Goal: Transaction & Acquisition: Purchase product/service

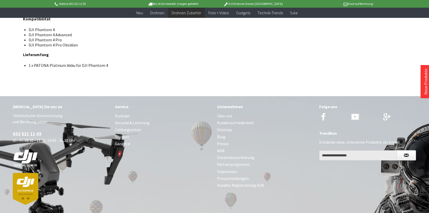
scroll to position [376, 0]
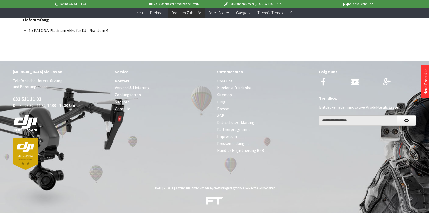
click at [220, 80] on link "Über uns" at bounding box center [265, 81] width 97 height 7
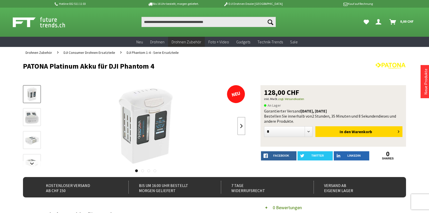
click at [240, 127] on link at bounding box center [241, 126] width 8 height 18
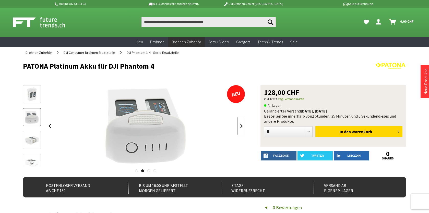
click at [240, 127] on link at bounding box center [241, 126] width 8 height 18
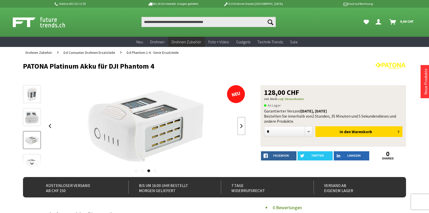
click at [240, 127] on link at bounding box center [241, 126] width 8 height 18
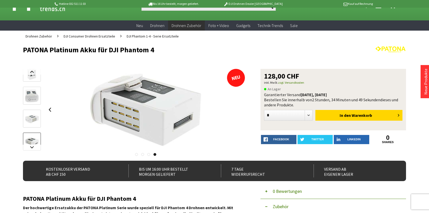
scroll to position [18, 0]
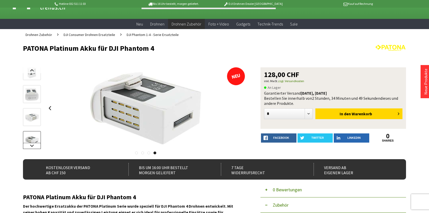
click at [33, 147] on link at bounding box center [32, 146] width 18 height 6
click at [33, 147] on div at bounding box center [32, 103] width 18 height 92
click at [35, 84] on img at bounding box center [31, 89] width 15 height 14
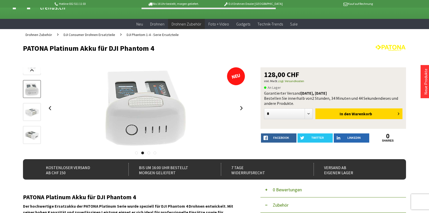
click at [33, 105] on link at bounding box center [32, 112] width 18 height 18
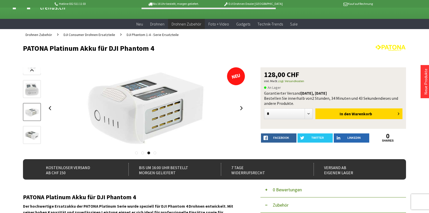
click at [30, 135] on img at bounding box center [31, 135] width 15 height 10
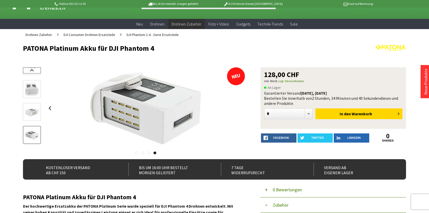
click at [32, 68] on link at bounding box center [32, 70] width 18 height 6
click at [31, 76] on img at bounding box center [32, 76] width 11 height 15
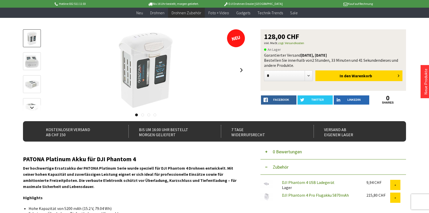
scroll to position [47, 0]
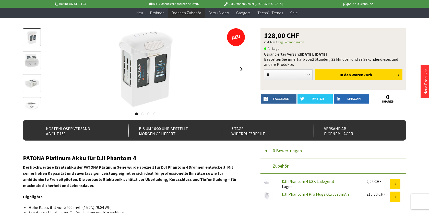
click at [142, 114] on link at bounding box center [142, 114] width 3 height 3
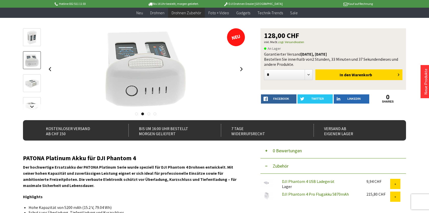
click at [147, 114] on link at bounding box center [148, 114] width 3 height 3
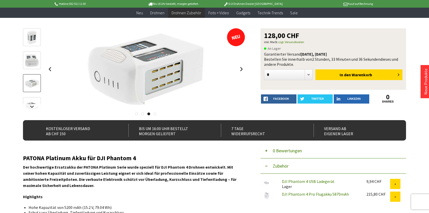
click at [155, 114] on link at bounding box center [154, 114] width 3 height 3
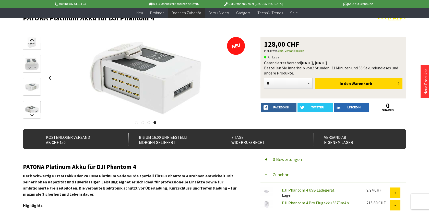
scroll to position [0, 0]
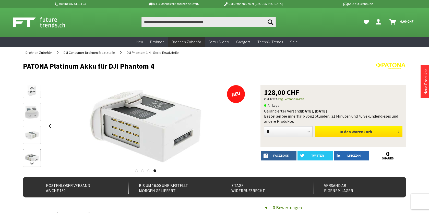
click at [362, 134] on span "Warenkorb" at bounding box center [361, 131] width 20 height 5
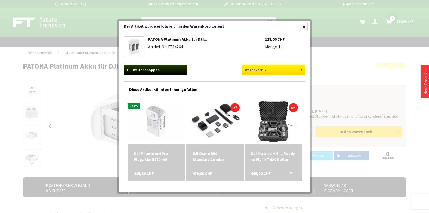
click at [269, 68] on link "Warenkorb »" at bounding box center [274, 70] width 64 height 11
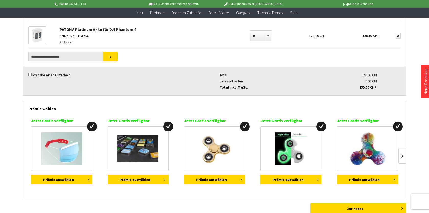
scroll to position [78, 0]
